Goal: Information Seeking & Learning: Learn about a topic

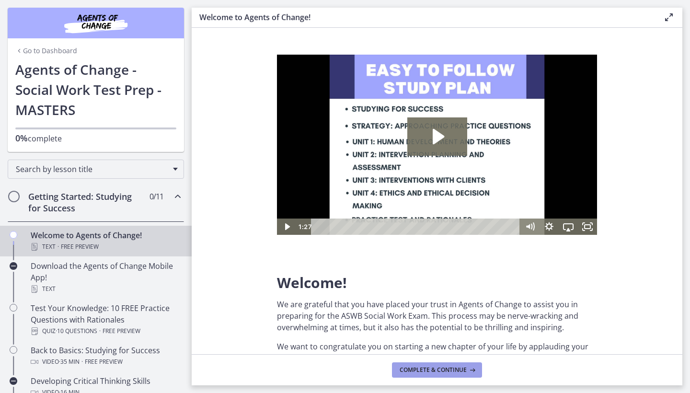
click at [425, 369] on span "Complete & continue" at bounding box center [433, 370] width 67 height 8
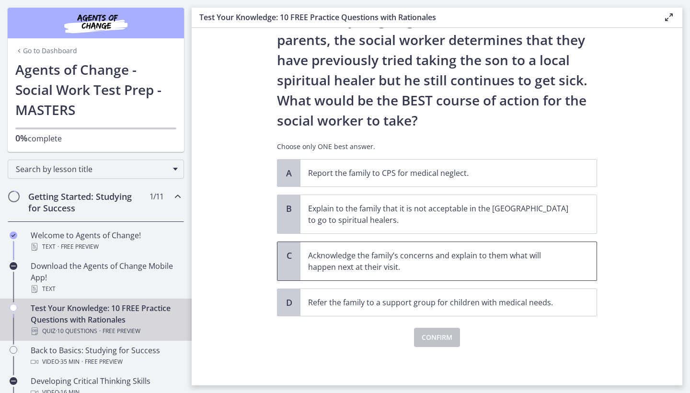
scroll to position [150, 0]
click at [446, 263] on p "Acknowledge the family’s concerns and explain to them what will happen next at …" at bounding box center [439, 261] width 262 height 23
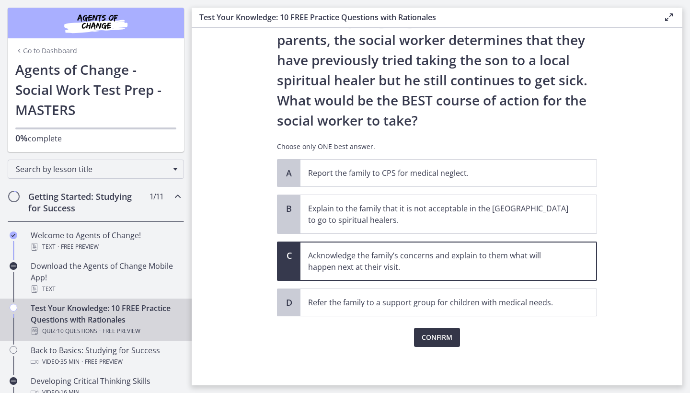
click at [445, 334] on span "Confirm" at bounding box center [437, 338] width 31 height 12
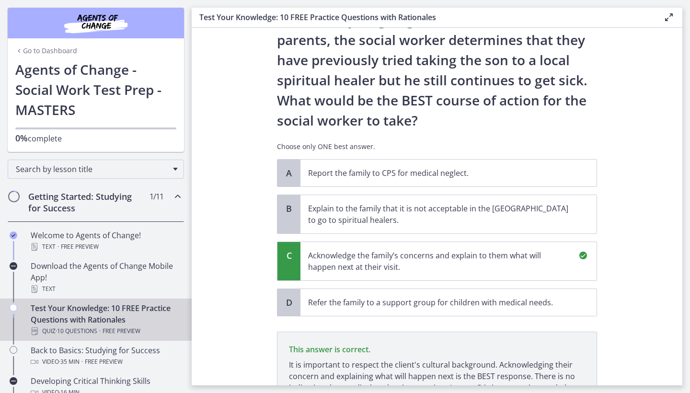
scroll to position [262, 0]
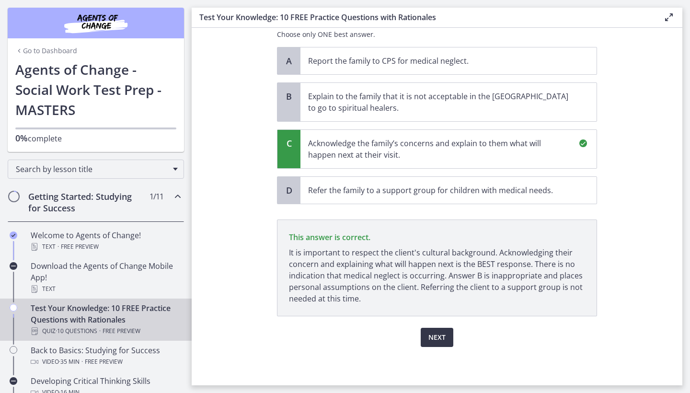
click at [446, 330] on button "Next" at bounding box center [437, 337] width 33 height 19
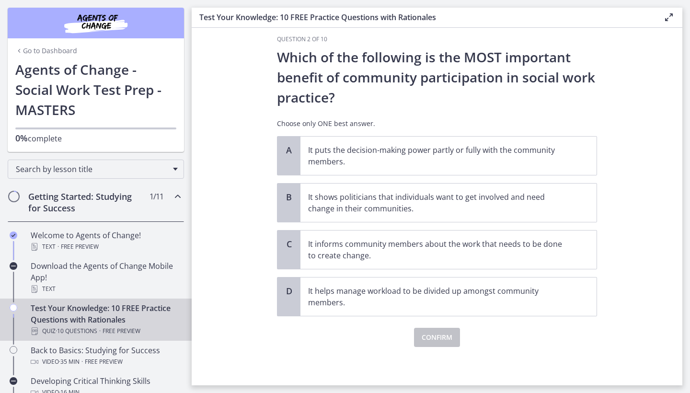
scroll to position [0, 0]
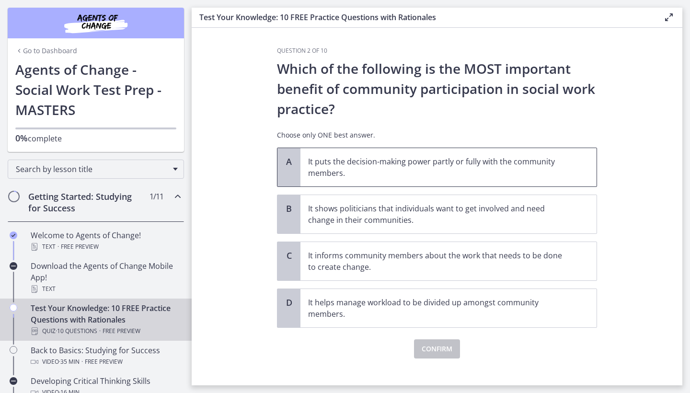
click at [381, 176] on p "It puts the decision-making power partly or fully with the community members." at bounding box center [439, 167] width 262 height 23
click at [442, 351] on span "Confirm" at bounding box center [437, 349] width 31 height 12
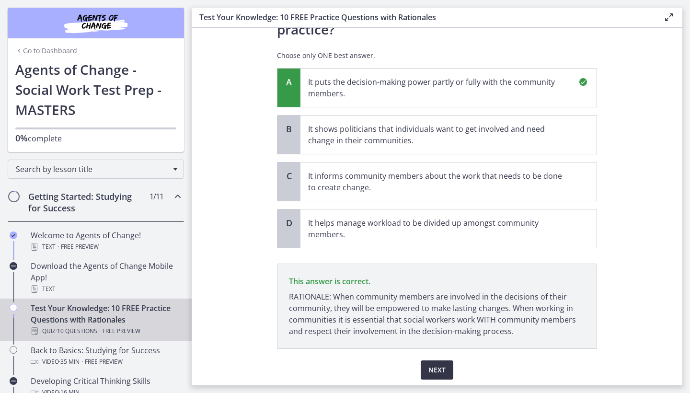
scroll to position [112, 0]
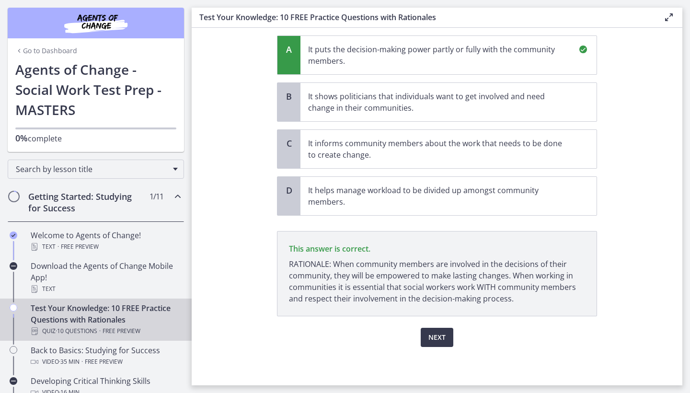
click at [436, 333] on span "Next" at bounding box center [436, 338] width 17 height 12
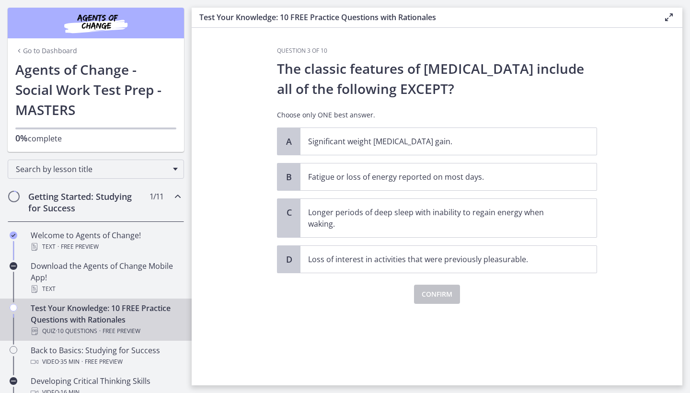
scroll to position [0, 0]
click at [351, 228] on p "Longer periods of deep sleep with inability to regain energy when waking." at bounding box center [439, 218] width 262 height 23
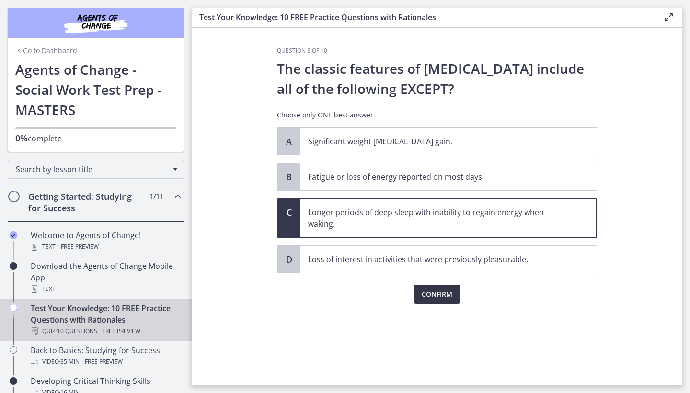
click at [424, 299] on span "Confirm" at bounding box center [437, 294] width 31 height 12
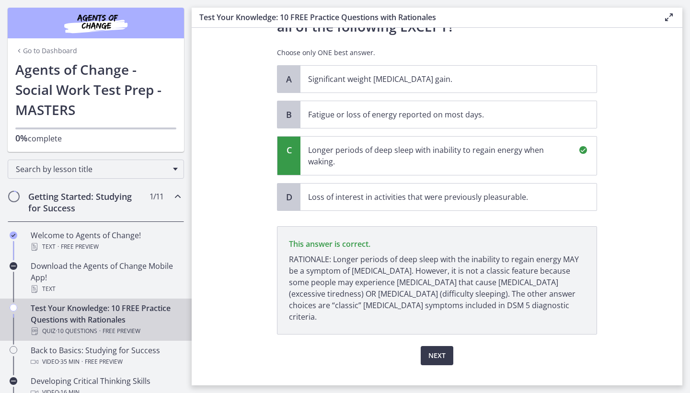
scroll to position [69, 0]
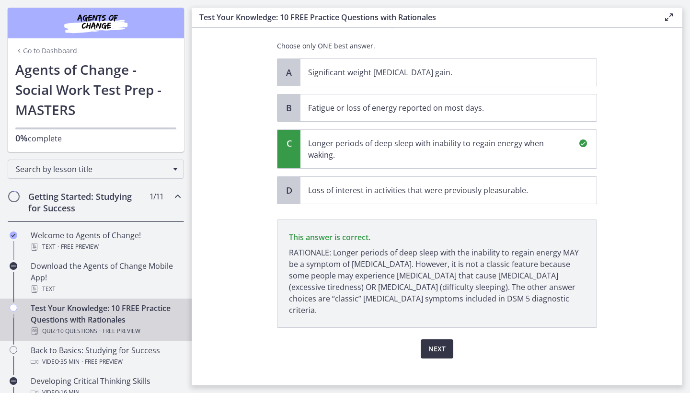
click at [429, 343] on span "Next" at bounding box center [436, 349] width 17 height 12
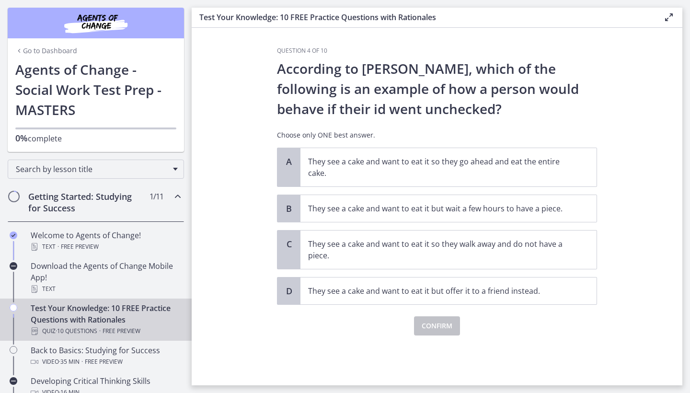
scroll to position [0, 0]
click at [399, 164] on p "They see a cake and want to eat it so they go ahead and eat the entire cake." at bounding box center [439, 167] width 262 height 23
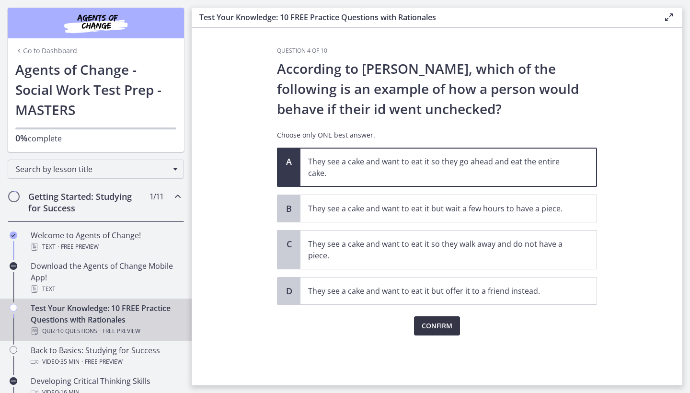
click at [439, 329] on span "Confirm" at bounding box center [437, 326] width 31 height 12
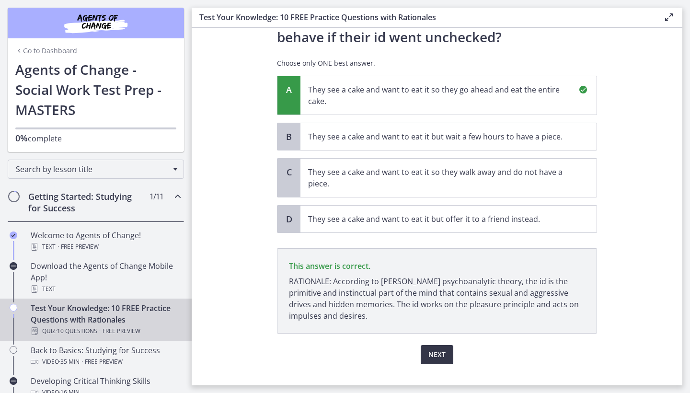
scroll to position [89, 0]
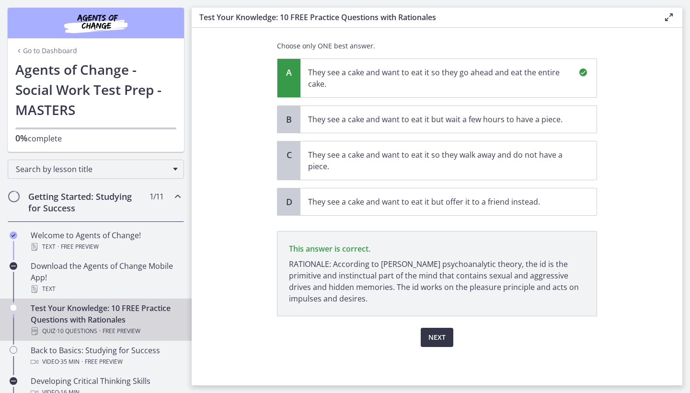
click at [434, 334] on span "Next" at bounding box center [436, 338] width 17 height 12
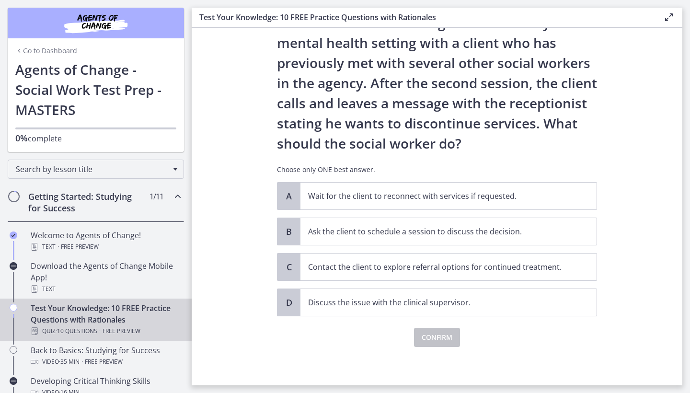
scroll to position [0, 0]
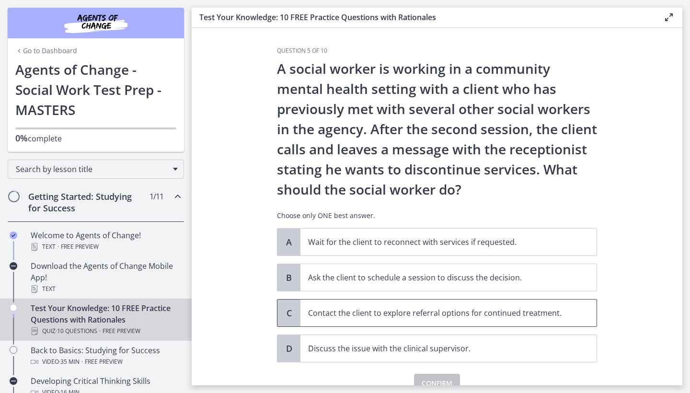
click at [440, 317] on p "Contact the client to explore referral options for continued treatment." at bounding box center [439, 313] width 262 height 12
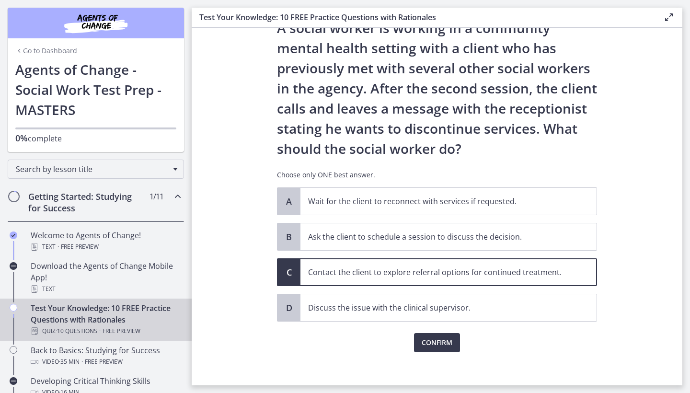
scroll to position [43, 0]
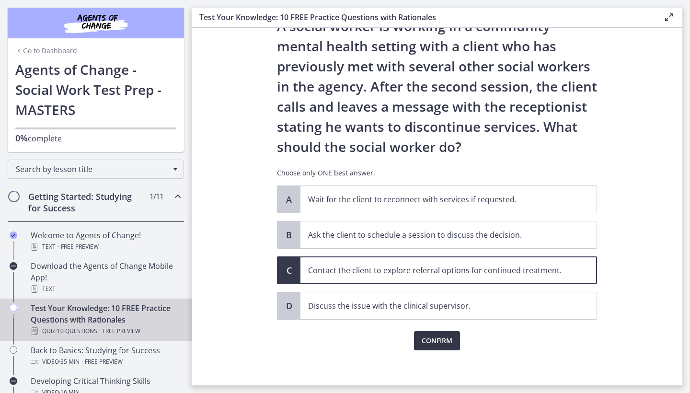
click at [435, 343] on span "Confirm" at bounding box center [437, 341] width 31 height 12
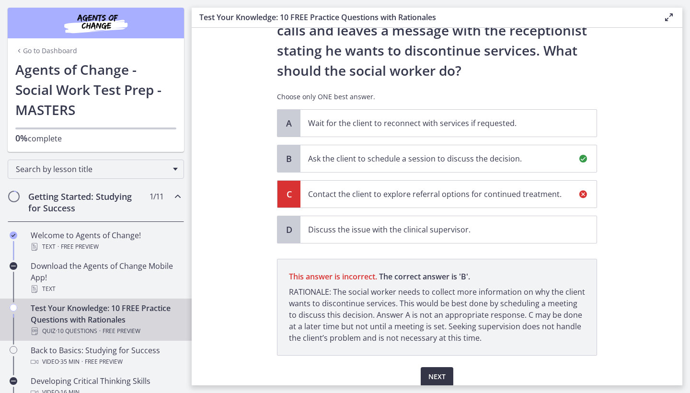
scroll to position [158, 0]
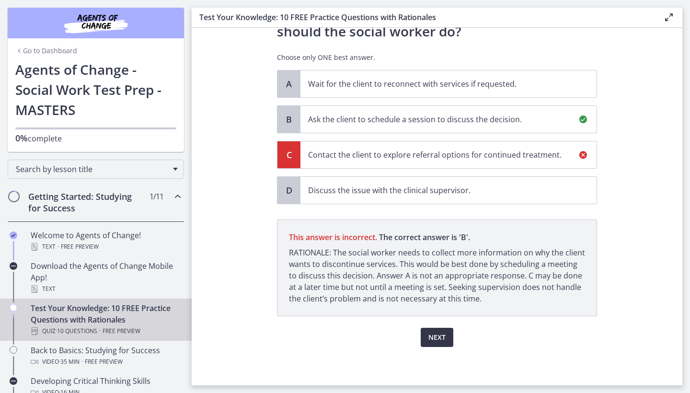
click at [445, 334] on span "Next" at bounding box center [436, 338] width 17 height 12
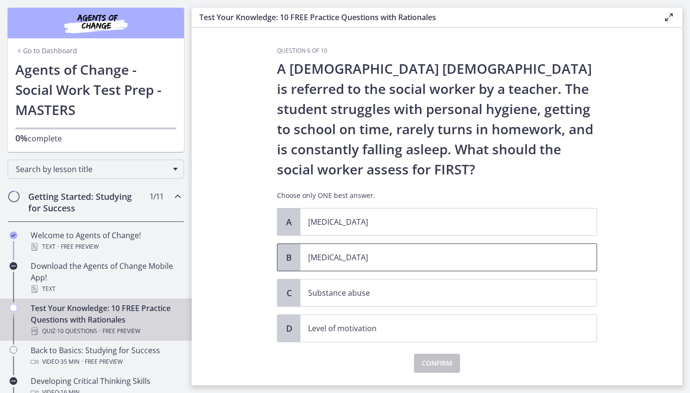
click at [364, 256] on p "[MEDICAL_DATA]" at bounding box center [439, 258] width 262 height 12
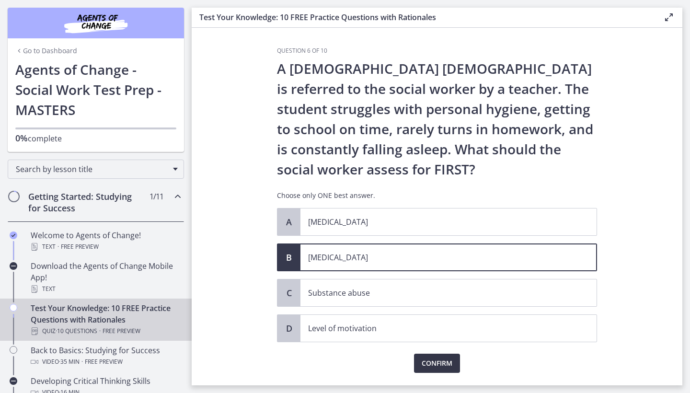
click at [429, 358] on span "Confirm" at bounding box center [437, 363] width 31 height 12
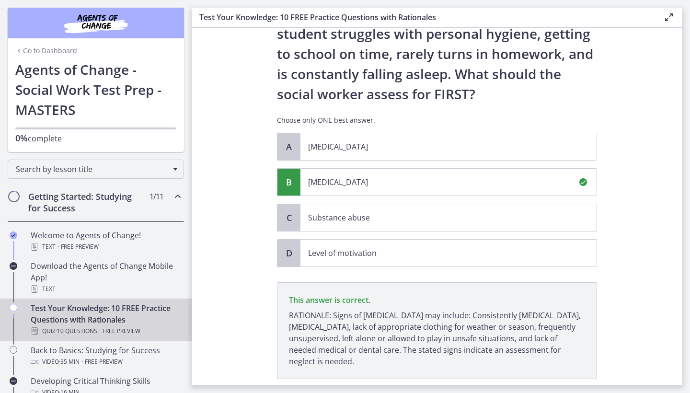
scroll to position [138, 0]
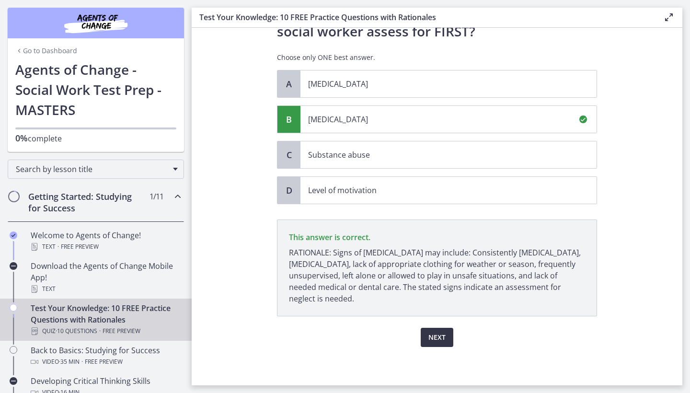
click at [433, 335] on span "Next" at bounding box center [436, 338] width 17 height 12
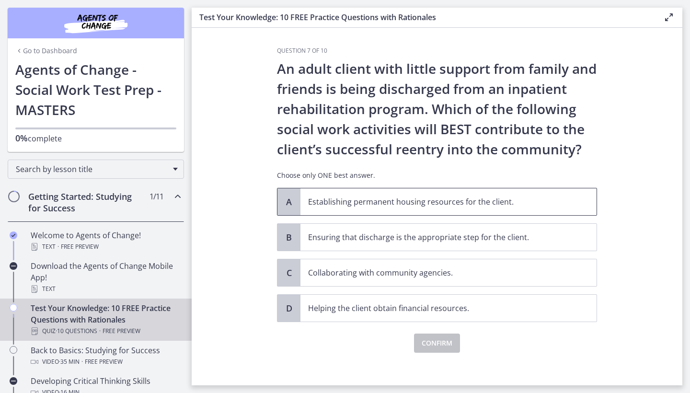
click at [348, 193] on span "Establishing permanent housing resources for the client." at bounding box center [448, 201] width 296 height 27
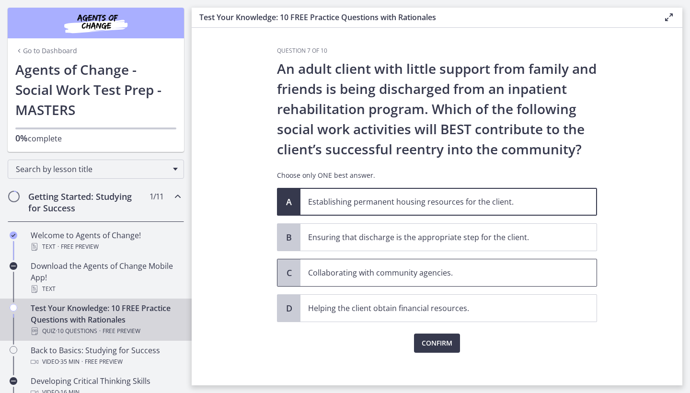
click at [407, 277] on p "Collaborating with community agencies." at bounding box center [439, 273] width 262 height 12
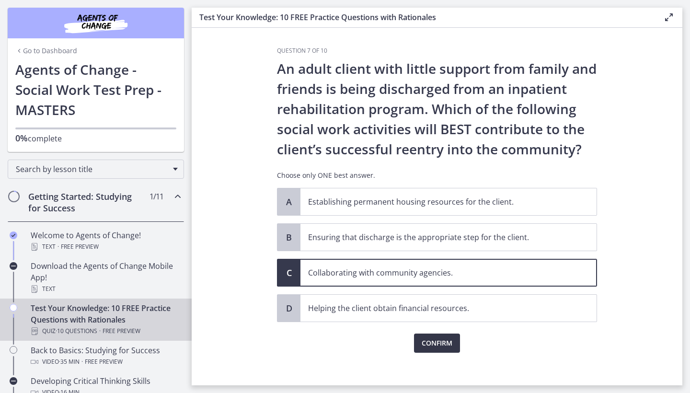
click at [428, 347] on span "Confirm" at bounding box center [437, 343] width 31 height 12
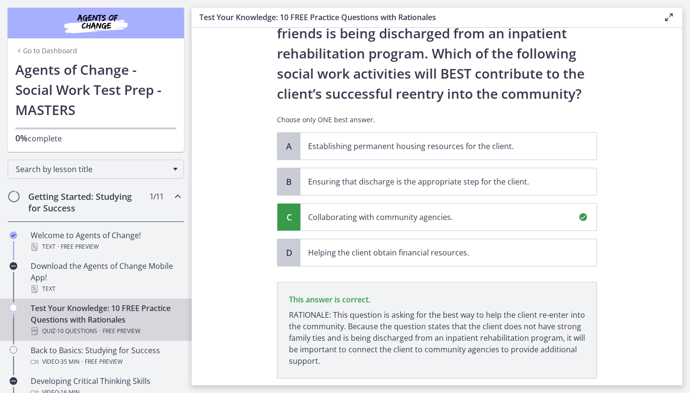
scroll to position [118, 0]
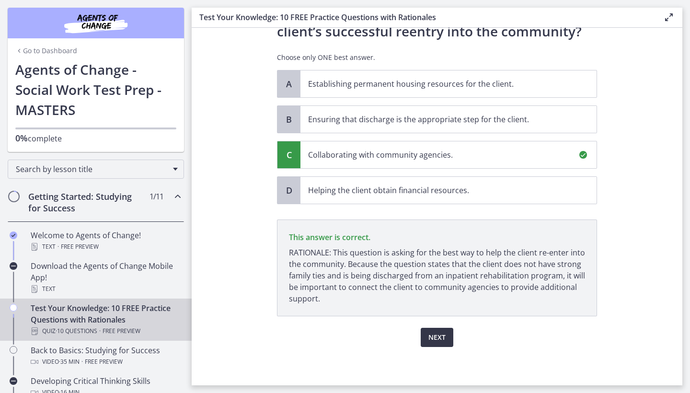
click at [437, 336] on span "Next" at bounding box center [436, 338] width 17 height 12
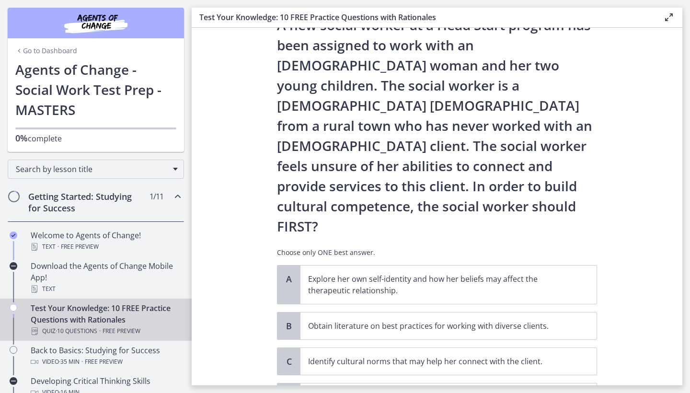
scroll to position [75, 0]
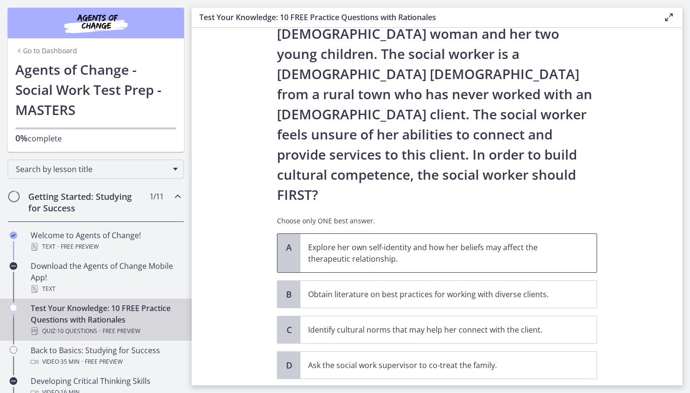
click at [394, 242] on p "Explore her own self-identity and how her beliefs may affect the therapeutic re…" at bounding box center [439, 253] width 262 height 23
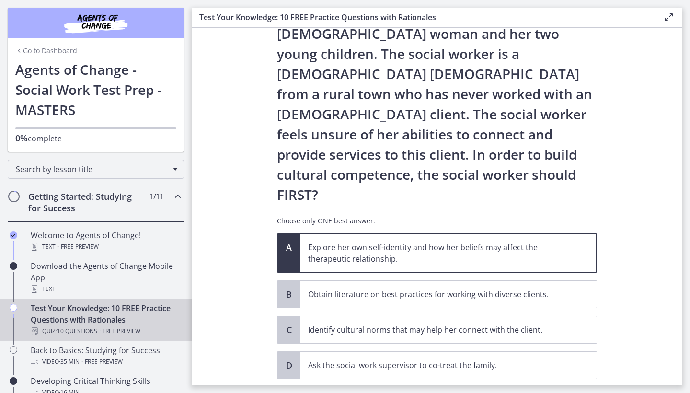
click at [434, 392] on span "Confirm" at bounding box center [437, 400] width 31 height 12
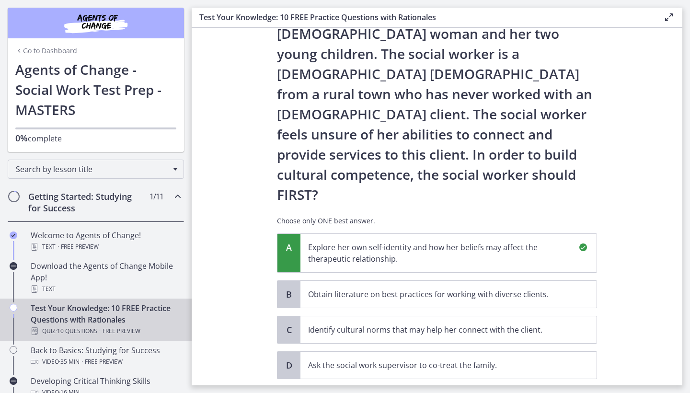
scroll to position [210, 0]
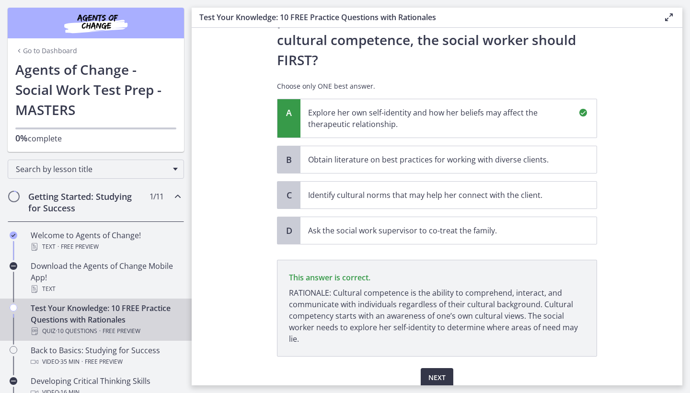
click at [434, 372] on span "Next" at bounding box center [436, 378] width 17 height 12
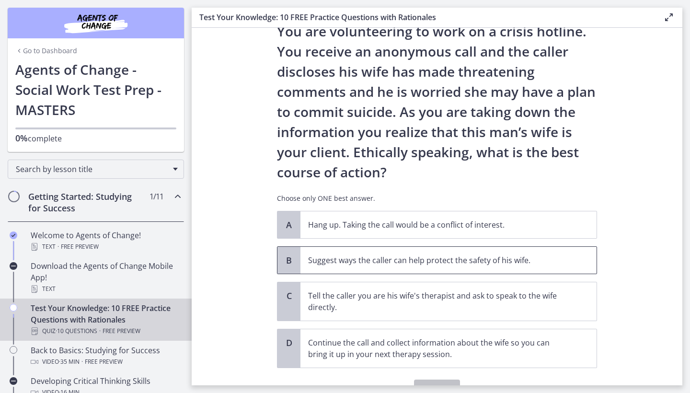
scroll to position [74, 0]
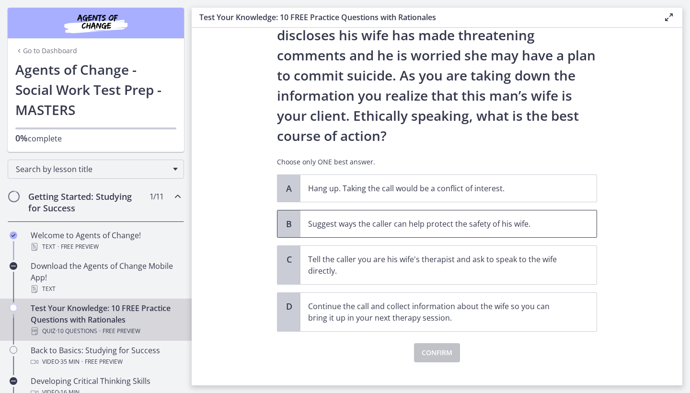
click at [403, 222] on p "Suggest ways the caller can help protect the safety of his wife." at bounding box center [439, 224] width 262 height 12
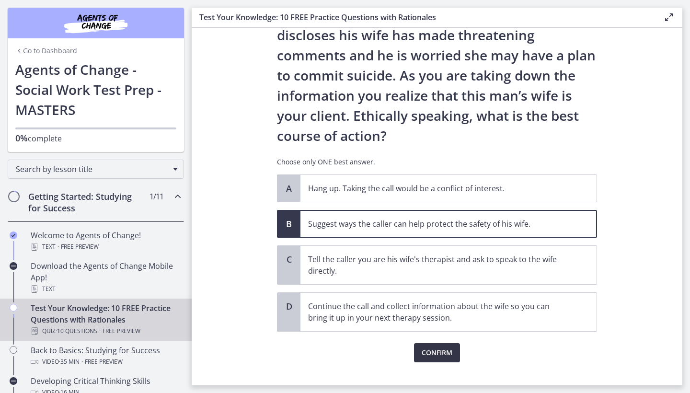
click at [429, 349] on span "Confirm" at bounding box center [437, 353] width 31 height 12
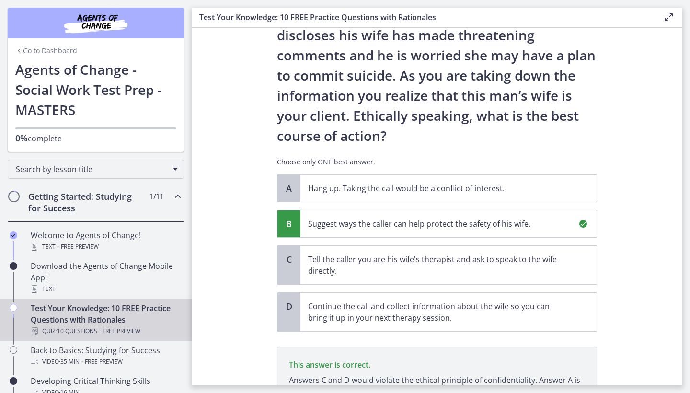
scroll to position [178, 0]
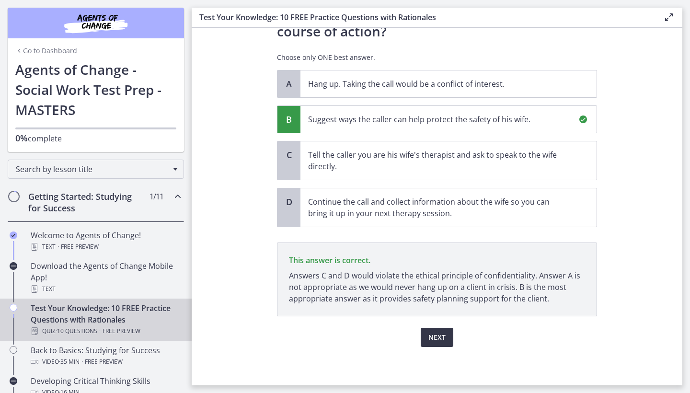
click at [441, 337] on span "Next" at bounding box center [436, 338] width 17 height 12
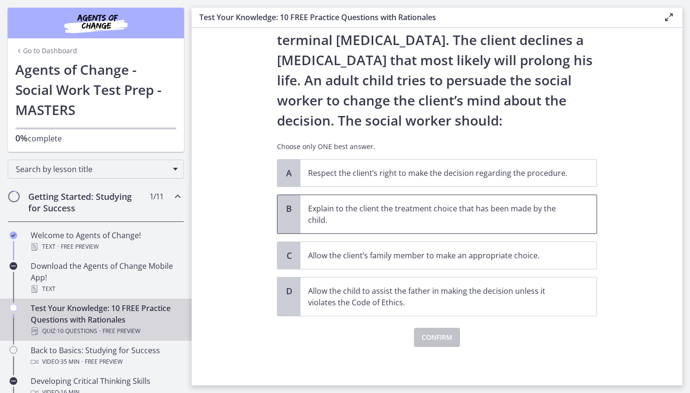
scroll to position [69, 0]
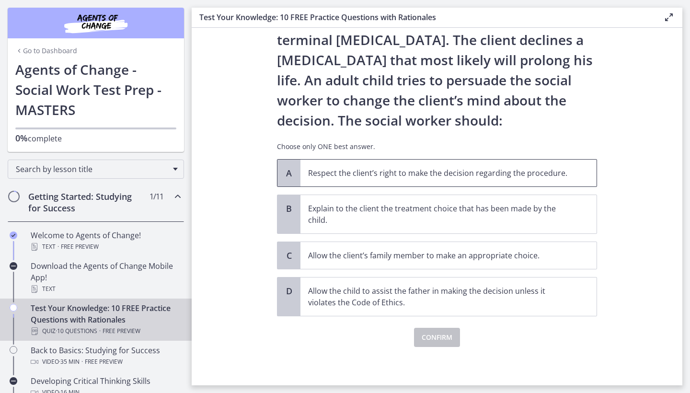
click at [387, 181] on span "Respect the client’s right to make the decision regarding the procedure." at bounding box center [448, 173] width 296 height 27
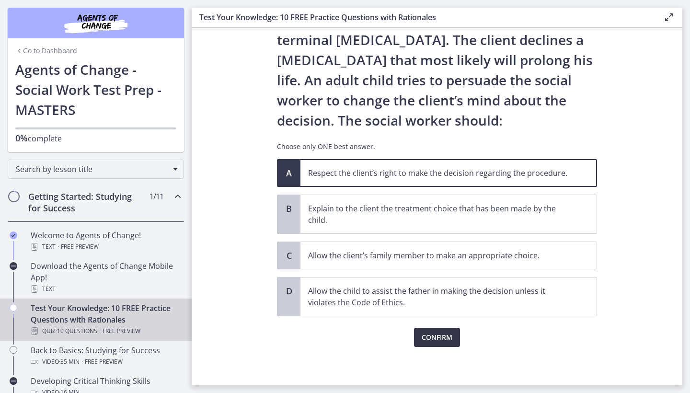
click at [428, 336] on span "Confirm" at bounding box center [437, 338] width 31 height 12
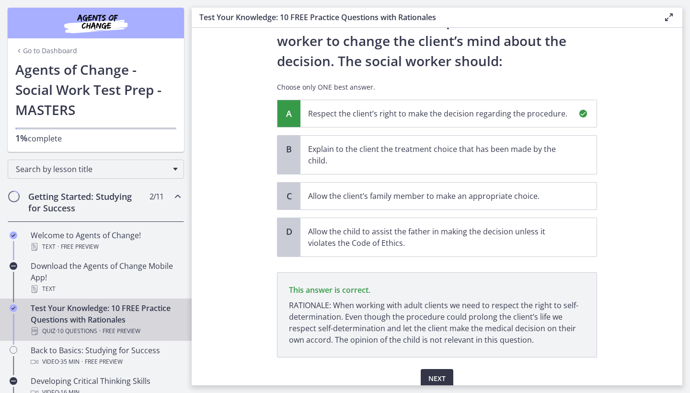
scroll to position [170, 0]
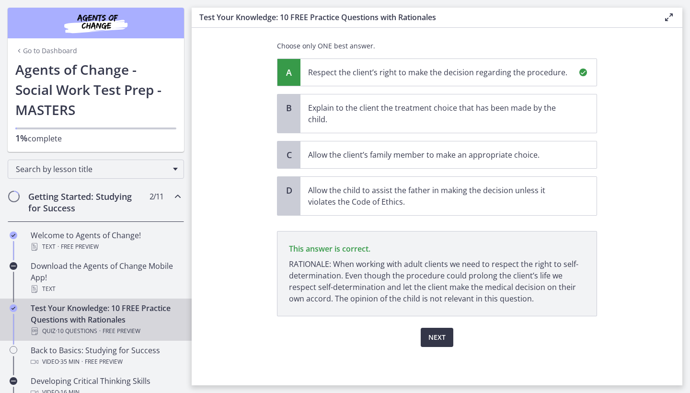
click at [428, 336] on button "Next" at bounding box center [437, 337] width 33 height 19
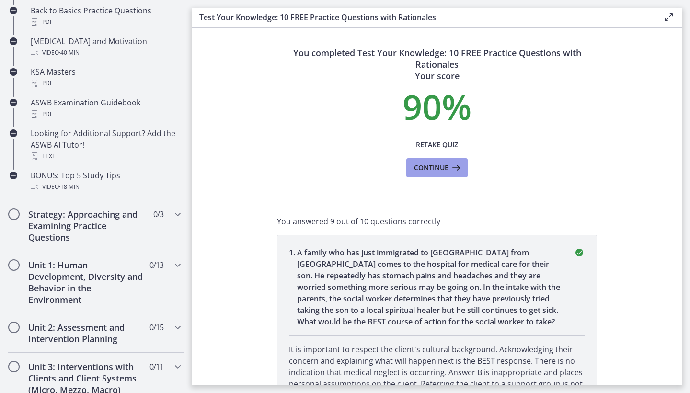
scroll to position [0, 0]
click at [430, 167] on span "Continue" at bounding box center [431, 168] width 35 height 12
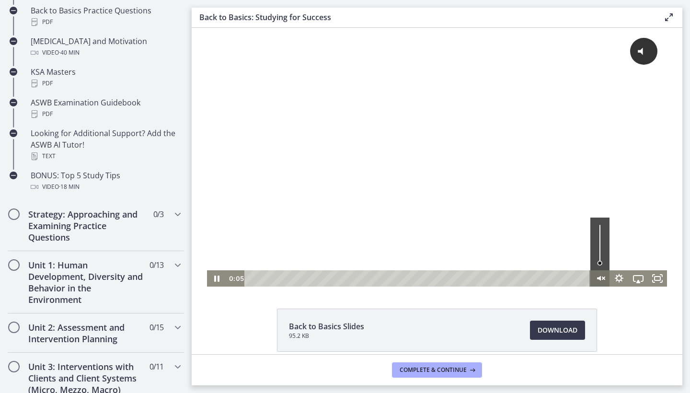
click at [603, 279] on icon "Unmute" at bounding box center [599, 278] width 19 height 16
click at [568, 213] on div at bounding box center [437, 157] width 460 height 259
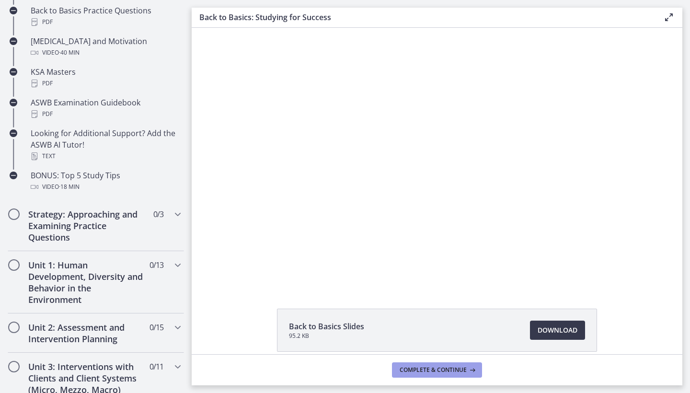
click at [408, 376] on button "Complete & continue" at bounding box center [437, 369] width 90 height 15
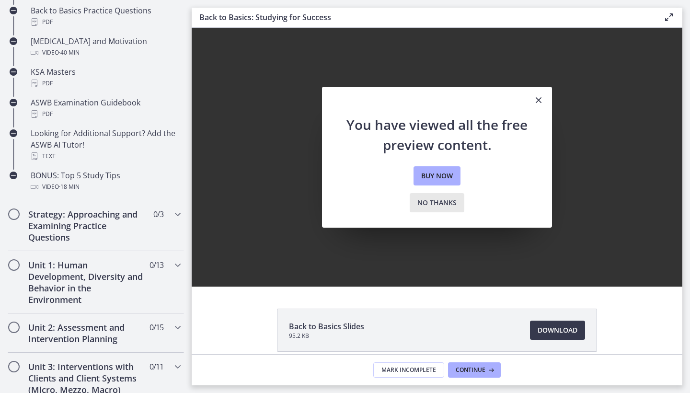
drag, startPoint x: 446, startPoint y: 209, endPoint x: 254, endPoint y: 181, distance: 193.8
click at [446, 209] on button "No thanks" at bounding box center [437, 202] width 55 height 19
